Goal: Use online tool/utility: Use online tool/utility

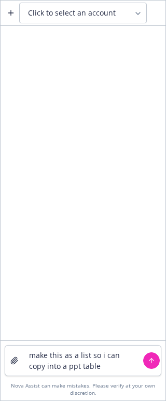
type textarea "make this as a list so i can copy into a ppt table 067 .116 .217 .354 .565 .769…"
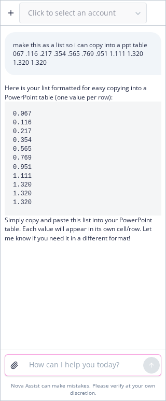
click at [46, 371] on textarea at bounding box center [83, 365] width 120 height 21
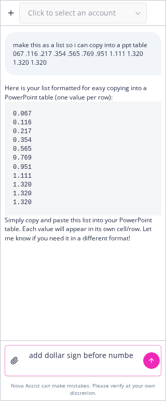
type textarea "add dollar sign before number"
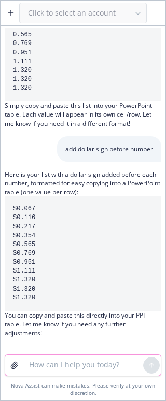
scroll to position [123, 0]
drag, startPoint x: 49, startPoint y: 299, endPoint x: 8, endPoint y: 203, distance: 105.0
click at [8, 203] on pre "$0.067 $0.116 $0.217 $0.354 $0.565 $0.769 $0.951 $1.111 $1.320 $1.320 $1.320" at bounding box center [83, 254] width 157 height 115
copy code "$0.067 $0.116 $0.217 $0.354 $0.565 $0.769 $0.951 $1.111 $1.320 $1.320 $1.320"
drag, startPoint x: 1, startPoint y: 215, endPoint x: 68, endPoint y: 202, distance: 68.6
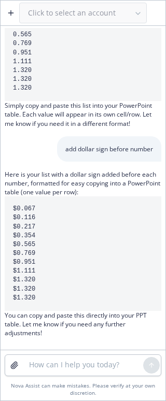
click at [68, 202] on pre "$0.067 $0.116 $0.217 $0.354 $0.565 $0.769 $0.951 $1.111 $1.320 $1.320 $1.320" at bounding box center [83, 254] width 157 height 115
click at [75, 228] on pre "$0.067 $0.116 $0.217 $0.354 $0.565 $0.769 $0.951 $1.111 $1.320 $1.320 $1.320" at bounding box center [83, 254] width 157 height 115
click at [43, 365] on textarea at bounding box center [83, 365] width 120 height 21
type textarea "it wont let me'"
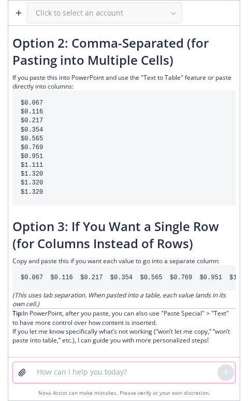
scroll to position [777, 0]
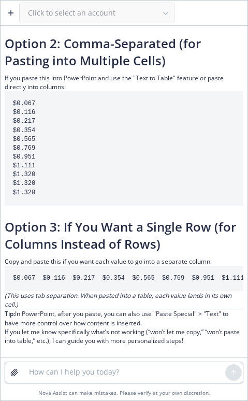
click at [22, 278] on code "$0.067 $0.116 $0.217 $0.354 $0.565 $0.769 $0.951 $1.111 $1.320 $1.320 $1.320" at bounding box center [173, 278] width 321 height 7
click at [22, 277] on code "$0.067 $0.116 $0.217 $0.354 $0.565 $0.769 $0.951 $1.111 $1.320 $1.320 $1.320" at bounding box center [173, 278] width 321 height 7
click at [51, 276] on code "$0.067 $0.116 $0.217 $0.354 $0.565 $0.769 $0.951 $1.111 $1.320 $1.320 $1.320" at bounding box center [173, 278] width 321 height 7
drag, startPoint x: 36, startPoint y: 277, endPoint x: 6, endPoint y: 277, distance: 30.6
click at [6, 277] on pre "$0.067 $0.116 $0.217 $0.354 $0.565 $0.769 $0.951 $1.111 $1.320 $1.320 $1.320" at bounding box center [124, 278] width 239 height 25
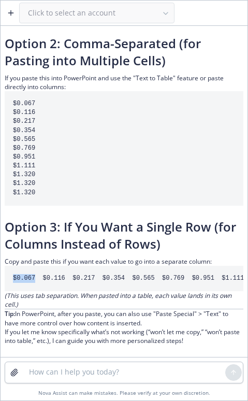
copy code "$0.067"
click at [46, 281] on code "$0.067 $0.116 $0.217 $0.354 $0.565 $0.769 $0.951 $1.111 $1.320 $1.320 $1.320" at bounding box center [173, 278] width 321 height 7
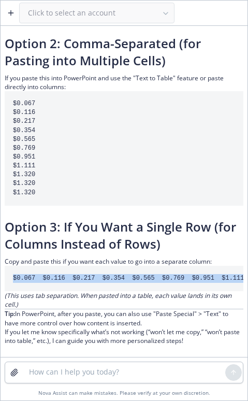
click at [47, 281] on code "$0.067 $0.116 $0.217 $0.354 $0.565 $0.769 $0.951 $1.111 $1.320 $1.320 $1.320" at bounding box center [173, 278] width 321 height 7
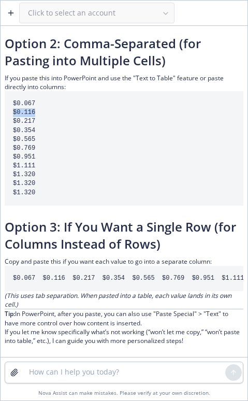
drag, startPoint x: 37, startPoint y: 109, endPoint x: 7, endPoint y: 113, distance: 30.4
click at [7, 113] on pre "$0.067 $0.116 $0.217 $0.354 $0.565 $0.769 $0.951 $1.111 $1.320 $1.320 $1.320" at bounding box center [124, 148] width 239 height 115
copy code "$0.116"
drag, startPoint x: 38, startPoint y: 123, endPoint x: 7, endPoint y: 122, distance: 31.1
click at [7, 122] on pre "$0.067 $0.116 $0.217 $0.354 $0.565 $0.769 $0.951 $1.111 $1.320 $1.320 $1.320" at bounding box center [124, 148] width 239 height 115
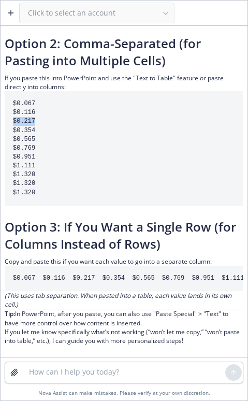
copy code "$0.217"
drag, startPoint x: 38, startPoint y: 129, endPoint x: 7, endPoint y: 131, distance: 31.2
click at [7, 131] on pre "$0.067 $0.116 $0.217 $0.354 $0.565 $0.769 $0.951 $1.111 $1.320 $1.320 $1.320" at bounding box center [124, 148] width 239 height 115
copy code "$0.354"
drag, startPoint x: 38, startPoint y: 142, endPoint x: 9, endPoint y: 141, distance: 28.6
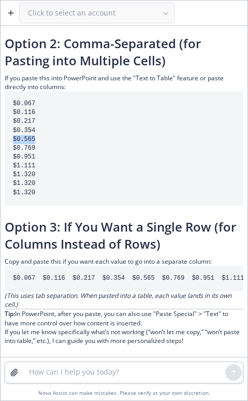
click at [9, 141] on pre "$0.067 $0.116 $0.217 $0.354 $0.565 $0.769 $0.951 $1.111 $1.320 $1.320 $1.320" at bounding box center [124, 148] width 239 height 115
copy code "$0.565"
drag, startPoint x: 36, startPoint y: 147, endPoint x: 7, endPoint y: 145, distance: 29.1
click at [7, 145] on pre "$0.067 $0.116 $0.217 $0.354 $0.565 $0.769 $0.951 $1.111 $1.320 $1.320 $1.320" at bounding box center [124, 148] width 239 height 115
copy code "$0.769"
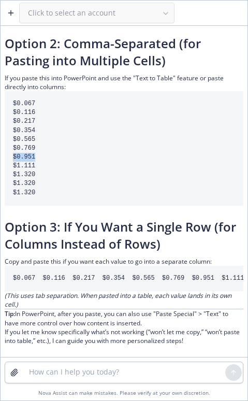
drag, startPoint x: 32, startPoint y: 156, endPoint x: 6, endPoint y: 153, distance: 26.1
click at [6, 153] on pre "$0.067 $0.116 $0.217 $0.354 $0.565 $0.769 $0.951 $1.111 $1.320 $1.320 $1.320" at bounding box center [124, 148] width 239 height 115
copy code "$0.951"
drag, startPoint x: 48, startPoint y: 167, endPoint x: 12, endPoint y: 168, distance: 36.3
click at [12, 168] on pre "$0.067 $0.116 $0.217 $0.354 $0.565 $0.769 $0.951 $1.111 $1.320 $1.320 $1.320" at bounding box center [124, 148] width 239 height 115
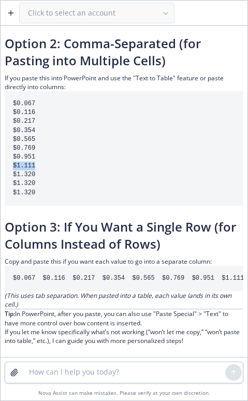
copy code "$1.111"
drag, startPoint x: 47, startPoint y: 174, endPoint x: 10, endPoint y: 174, distance: 36.8
click at [10, 174] on pre "$0.067 $0.116 $0.217 $0.354 $0.565 $0.769 $0.951 $1.111 $1.320 $1.320 $1.320" at bounding box center [124, 148] width 239 height 115
copy code "$1.320"
drag, startPoint x: 34, startPoint y: 187, endPoint x: 11, endPoint y: 186, distance: 22.8
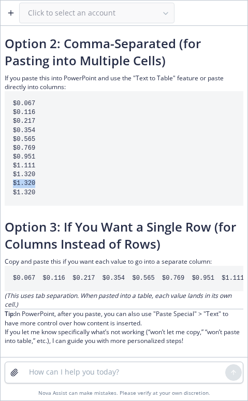
click at [11, 186] on pre "$0.067 $0.116 $0.217 $0.354 $0.565 $0.769 $0.951 $1.111 $1.320 $1.320 $1.320" at bounding box center [124, 148] width 239 height 115
drag, startPoint x: 53, startPoint y: 203, endPoint x: 8, endPoint y: 202, distance: 45.1
click at [9, 203] on pre "$0.067 $0.116 $0.217 $0.354 $0.565 $0.769 $0.951 $1.111 $1.320 $1.320 $1.320" at bounding box center [124, 148] width 239 height 115
